Goal: Check status: Check status

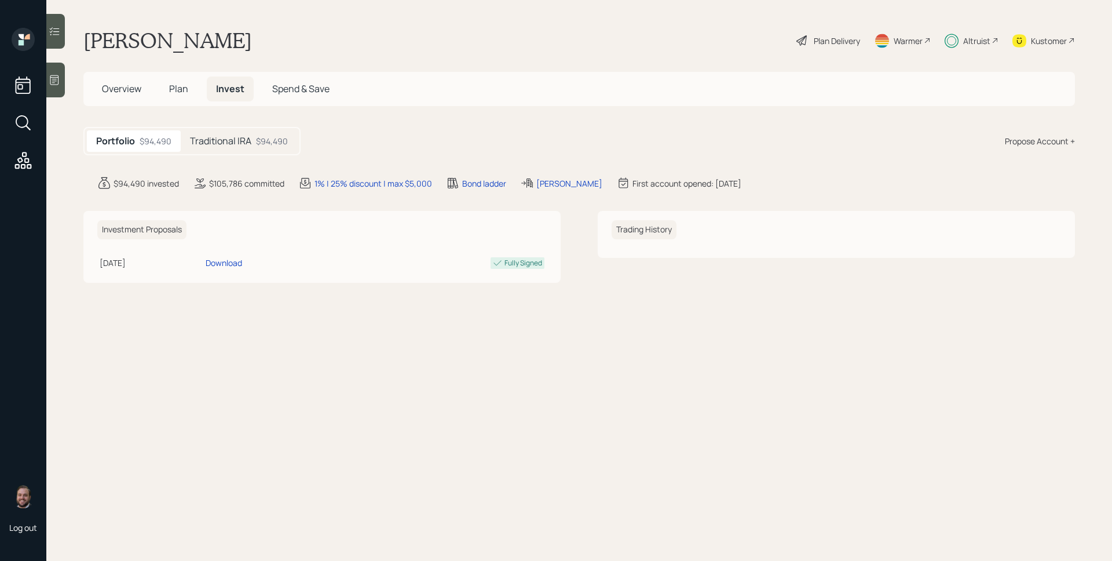
click at [277, 145] on div "$94,490" at bounding box center [272, 141] width 32 height 12
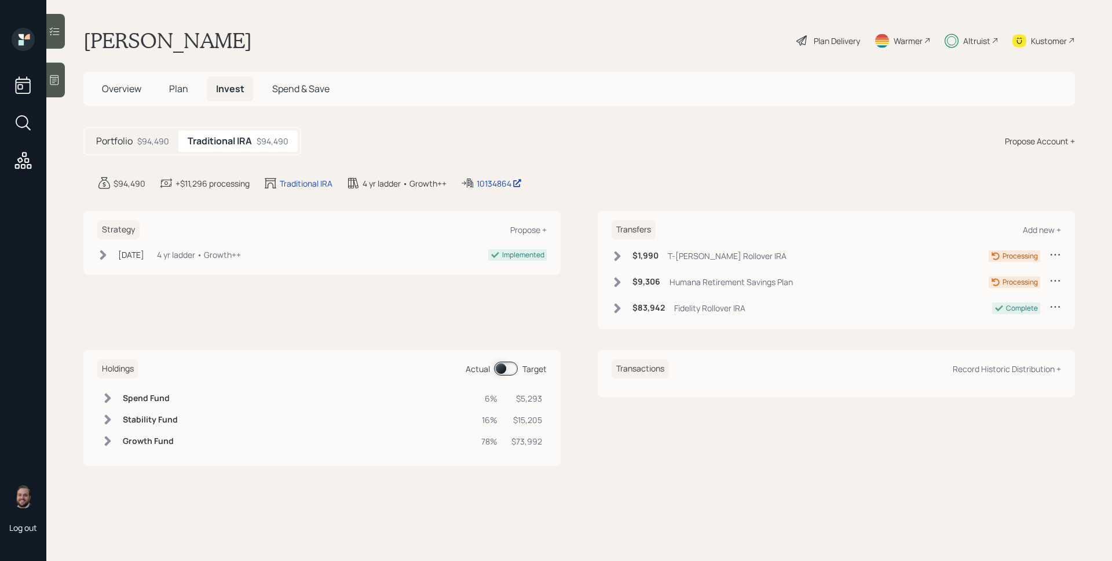
click at [171, 92] on span "Plan" at bounding box center [178, 88] width 19 height 13
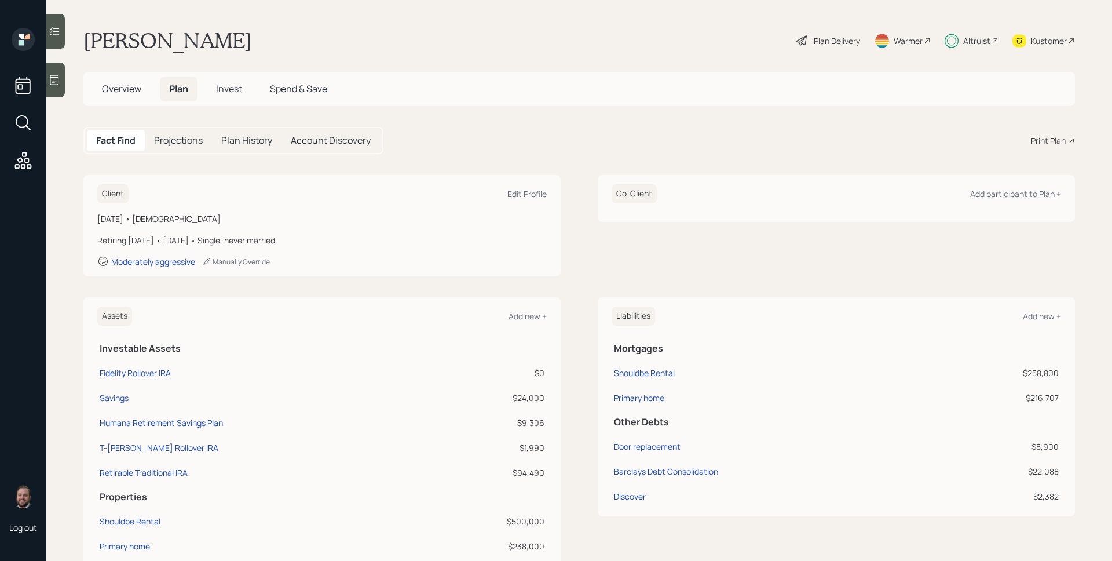
click at [221, 90] on span "Invest" at bounding box center [229, 88] width 26 height 13
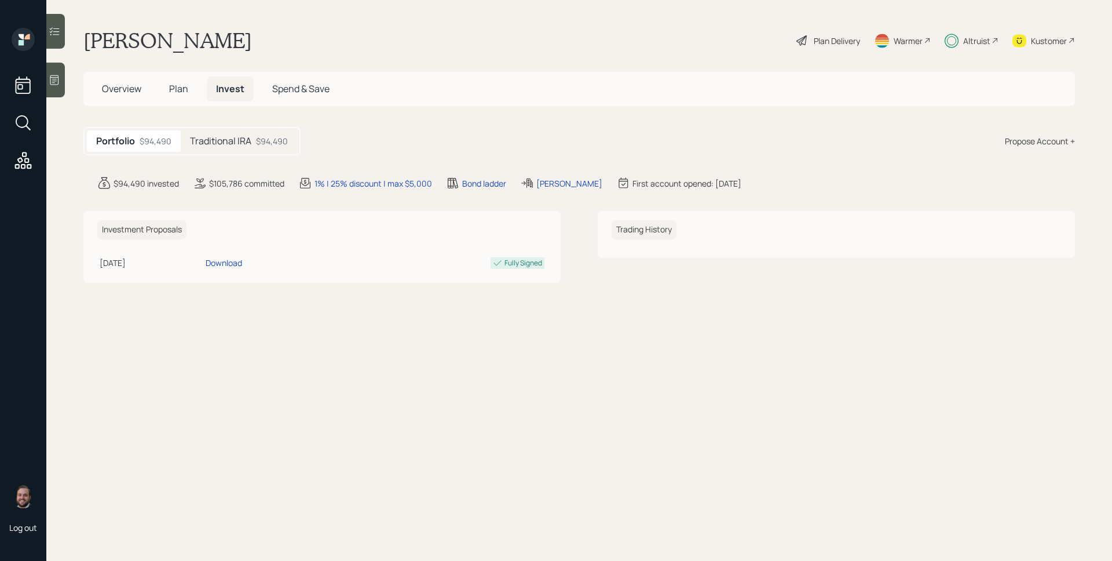
click at [282, 141] on div "$94,490" at bounding box center [272, 141] width 32 height 12
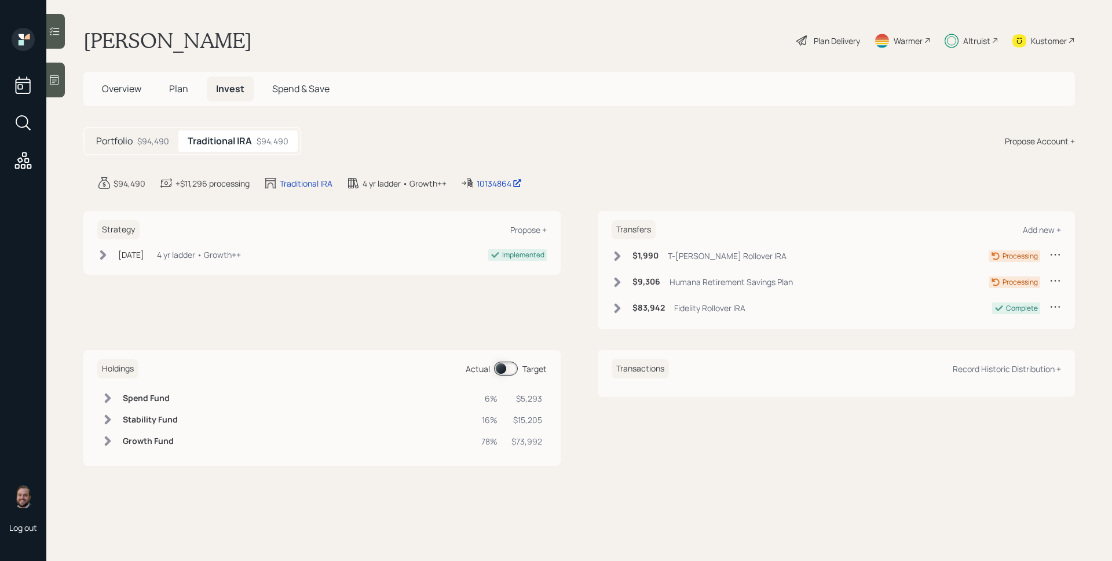
click at [613, 282] on icon at bounding box center [618, 282] width 12 height 12
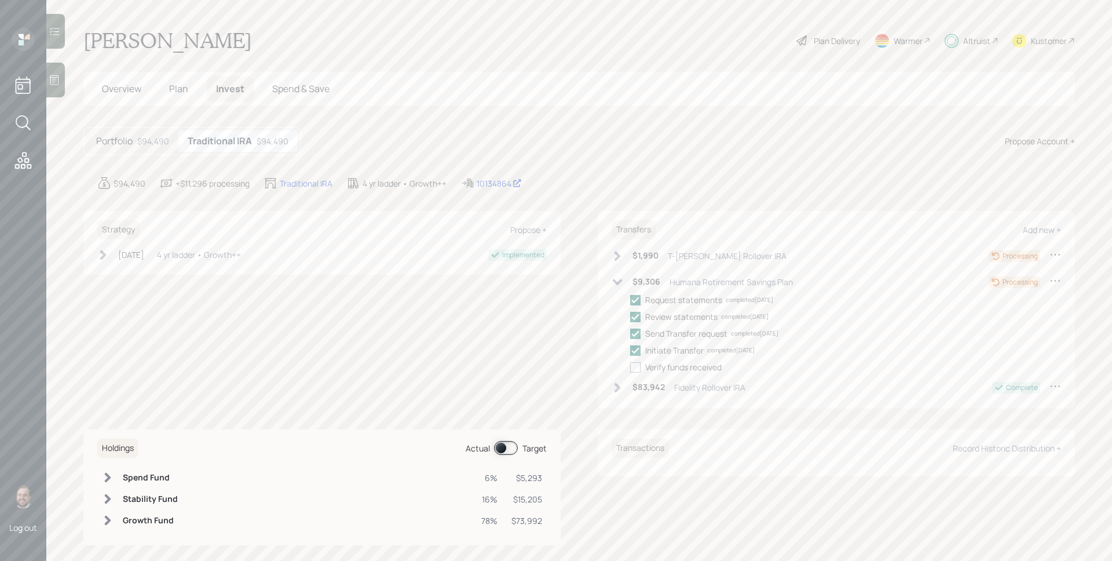
click at [615, 259] on icon at bounding box center [618, 256] width 12 height 12
